Goal: Obtain resource: Obtain resource

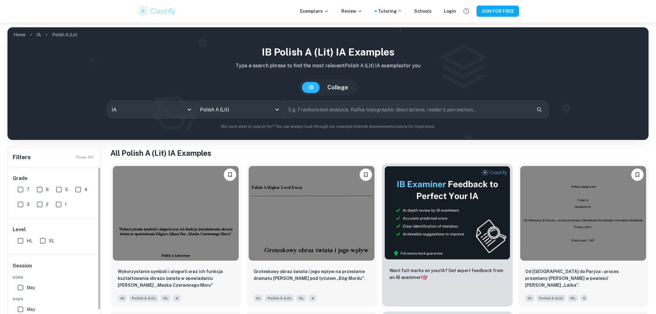
scroll to position [51, 0]
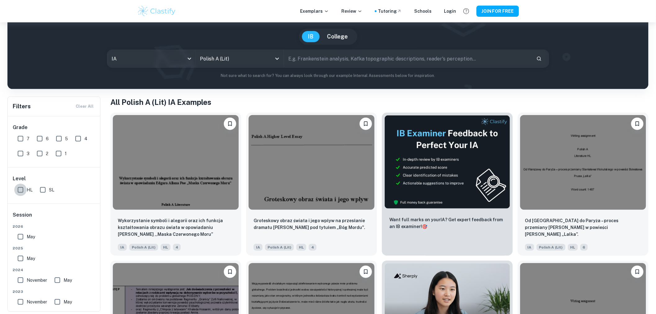
click at [22, 190] on input "HL" at bounding box center [20, 189] width 12 height 12
checkbox input "true"
click at [23, 140] on input "7" at bounding box center [20, 138] width 12 height 12
checkbox input "true"
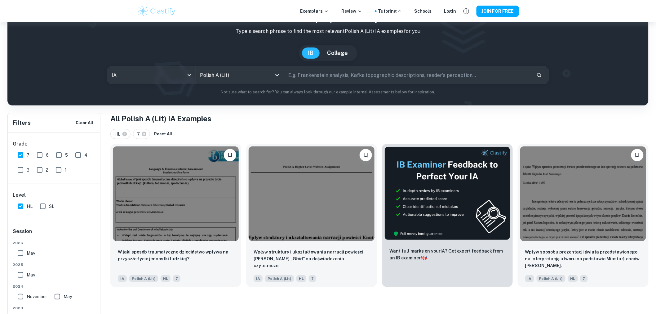
scroll to position [22, 0]
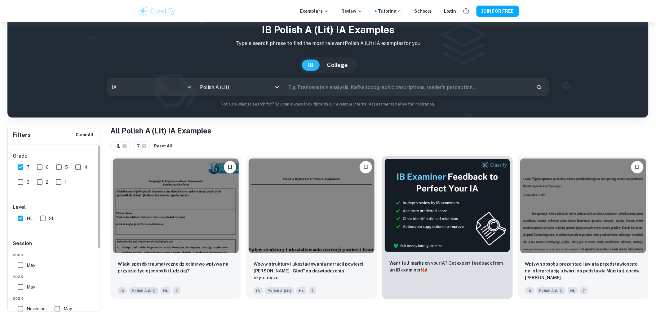
click at [41, 165] on input "6" at bounding box center [39, 167] width 12 height 12
checkbox input "true"
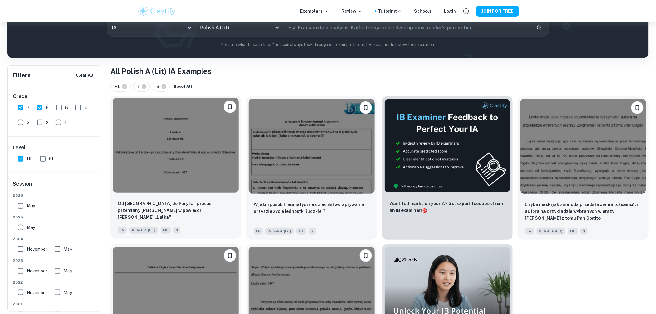
scroll to position [82, 0]
click at [197, 202] on p "Od [GEOGRAPHIC_DATA] do Paryża – proces przemiany [PERSON_NAME] w powieści [PER…" at bounding box center [176, 210] width 116 height 20
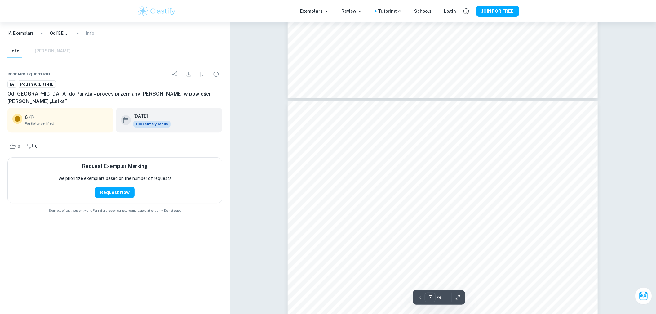
scroll to position [2668, 0]
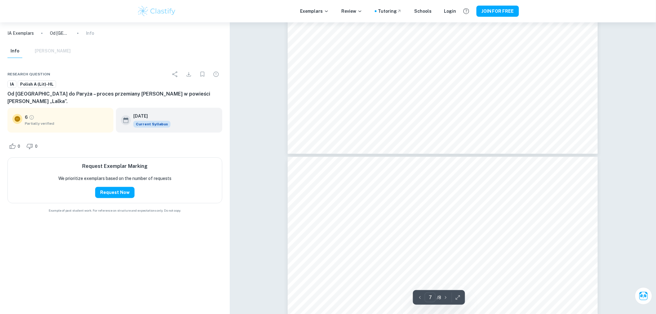
type input "6"
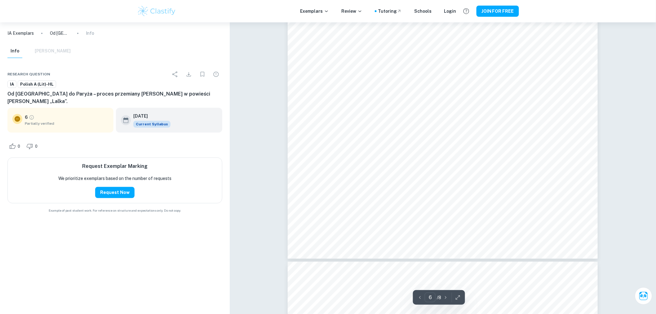
scroll to position [2510, 0]
drag, startPoint x: 138, startPoint y: 51, endPoint x: 144, endPoint y: 55, distance: 7.7
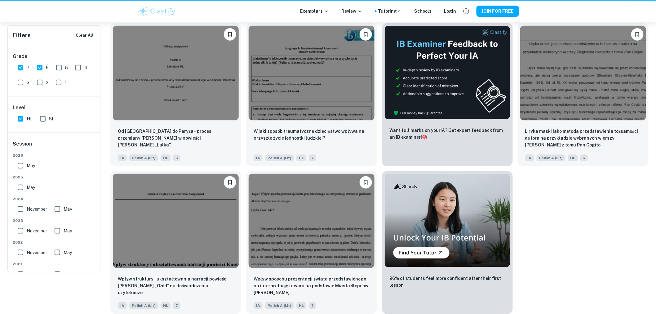
scroll to position [82, 0]
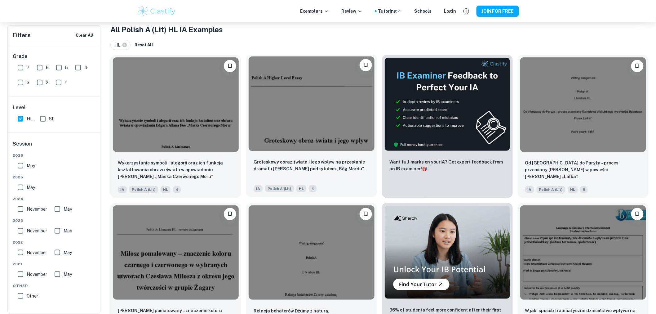
scroll to position [197, 0]
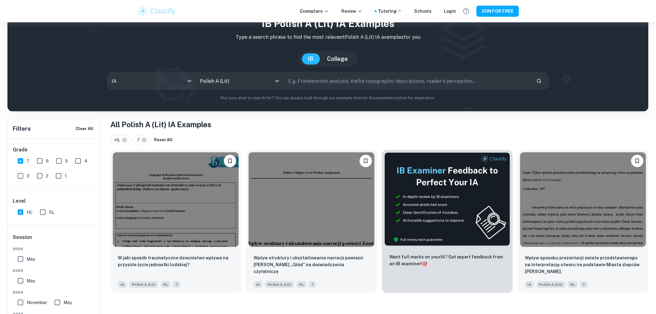
drag, startPoint x: 42, startPoint y: 147, endPoint x: 40, endPoint y: 154, distance: 7.4
click at [41, 147] on h6 "Grade" at bounding box center [54, 149] width 83 height 7
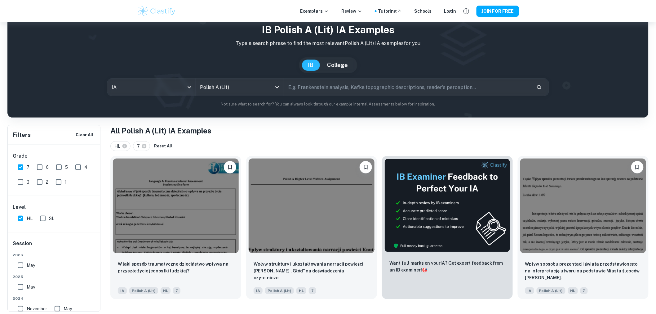
scroll to position [22, 0]
click at [40, 169] on input "6" at bounding box center [39, 167] width 12 height 12
checkbox input "true"
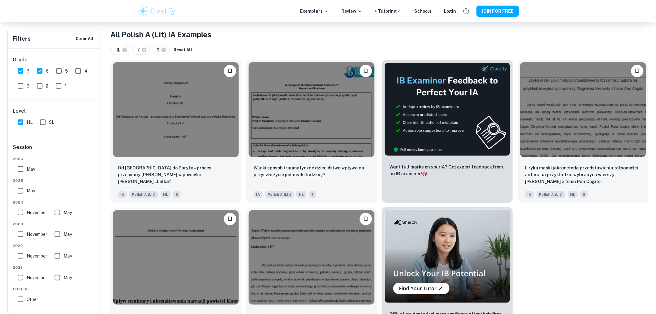
scroll to position [155, 0]
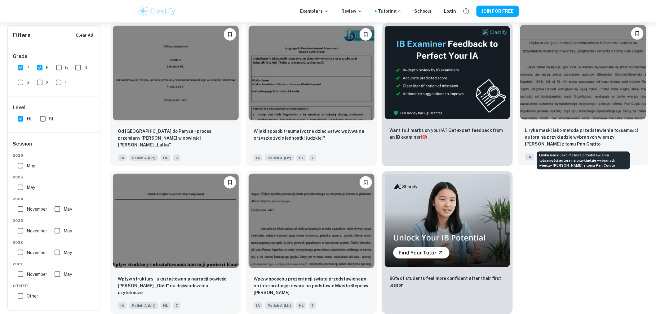
click at [571, 137] on p "Liryka maski jako metoda przedstawienia tożsamości autora na przykładzie wybran…" at bounding box center [583, 137] width 116 height 20
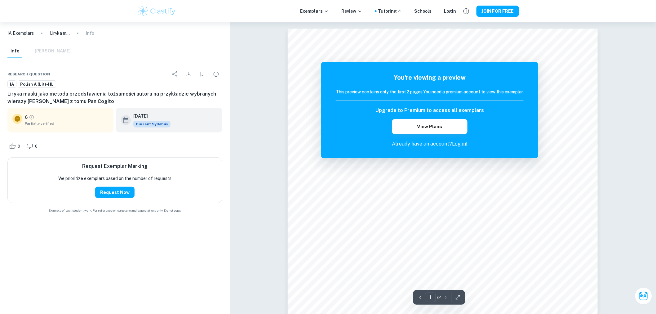
drag, startPoint x: 530, startPoint y: 79, endPoint x: 526, endPoint y: 76, distance: 5.3
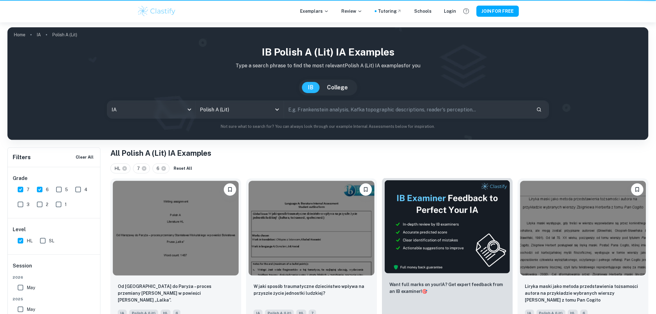
scroll to position [155, 0]
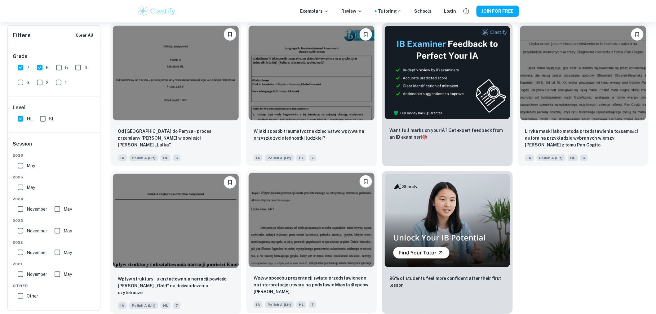
click at [314, 272] on div "Wpływ sposobu prezentacji świata przedstawionego na interpretację utworu na pod…" at bounding box center [311, 290] width 131 height 43
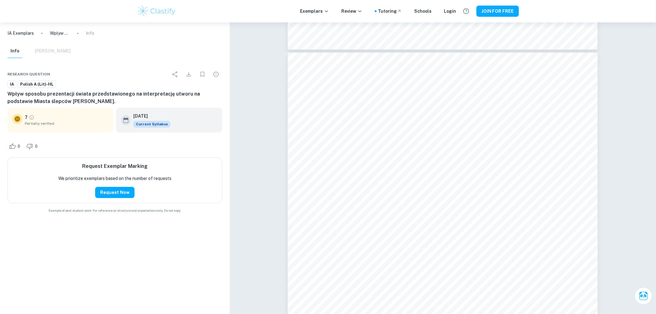
scroll to position [2505, 0]
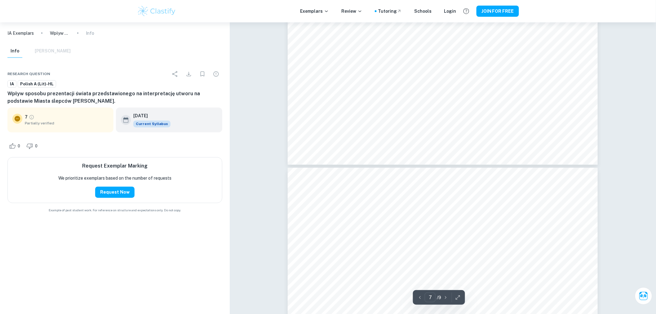
type input "6"
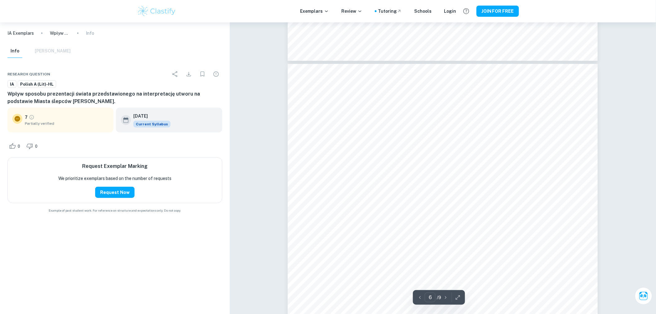
scroll to position [2084, 0]
